Goal: Task Accomplishment & Management: Manage account settings

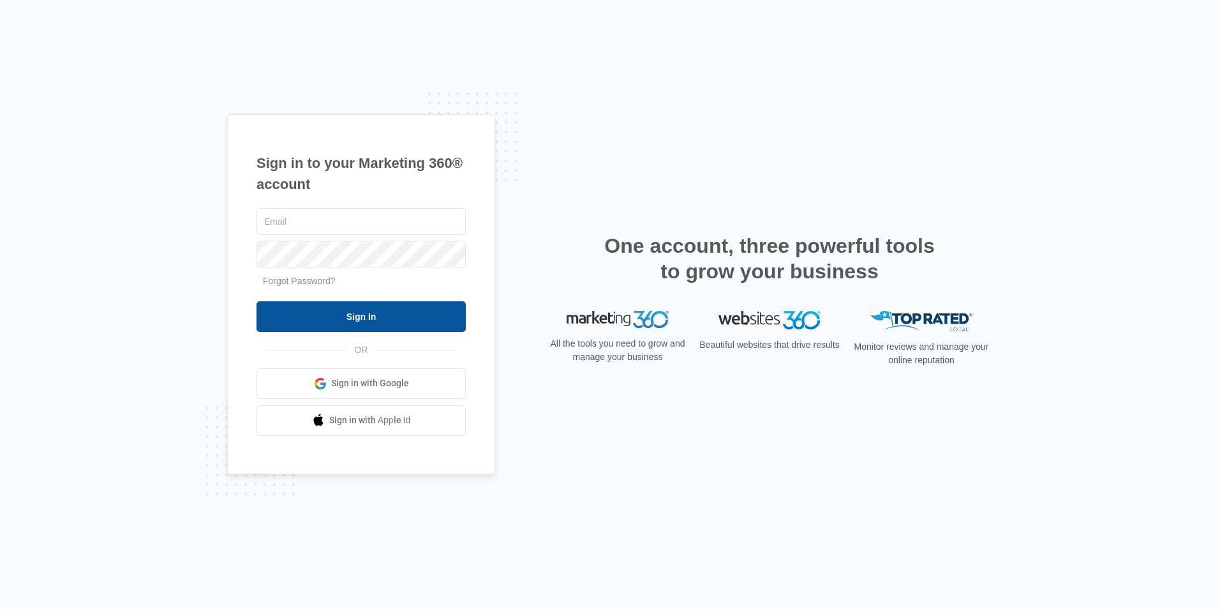
type input "[EMAIL_ADDRESS][DOMAIN_NAME]"
click at [444, 308] on input "Sign In" at bounding box center [360, 316] width 209 height 31
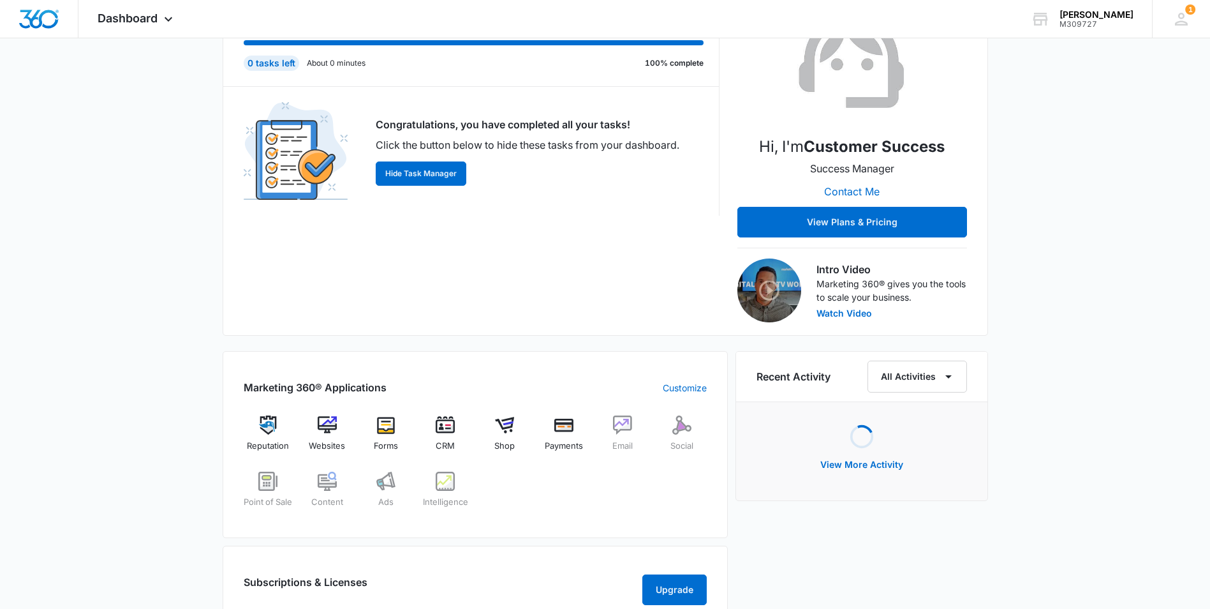
scroll to position [255, 0]
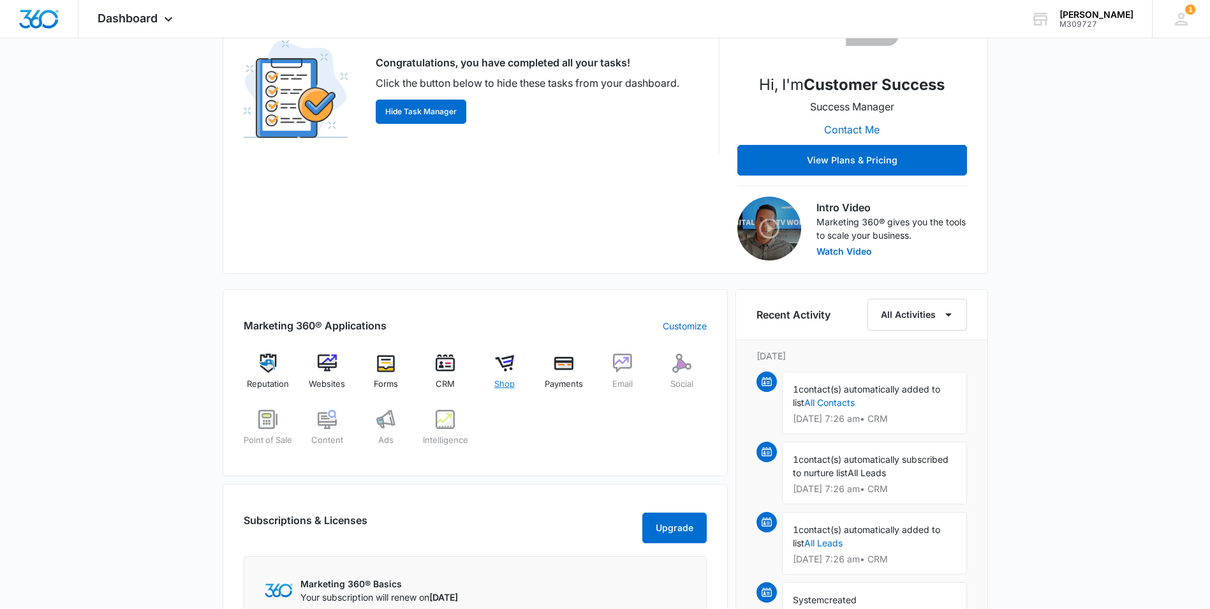
click at [499, 363] on img at bounding box center [504, 362] width 19 height 19
